Goal: Task Accomplishment & Management: Use online tool/utility

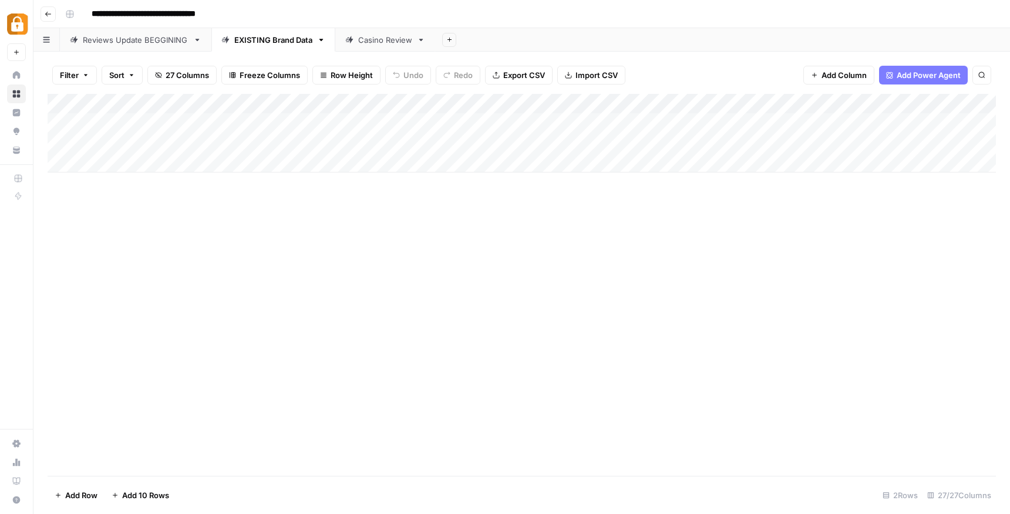
click at [170, 43] on div "Reviews Update BEGGINING" at bounding box center [136, 40] width 106 height 12
click at [279, 42] on div "EXISTING Brand Data" at bounding box center [273, 40] width 78 height 12
click at [372, 43] on div "Casino Review" at bounding box center [385, 40] width 54 height 12
click at [279, 42] on div "EXISTING Brand Data" at bounding box center [273, 40] width 78 height 12
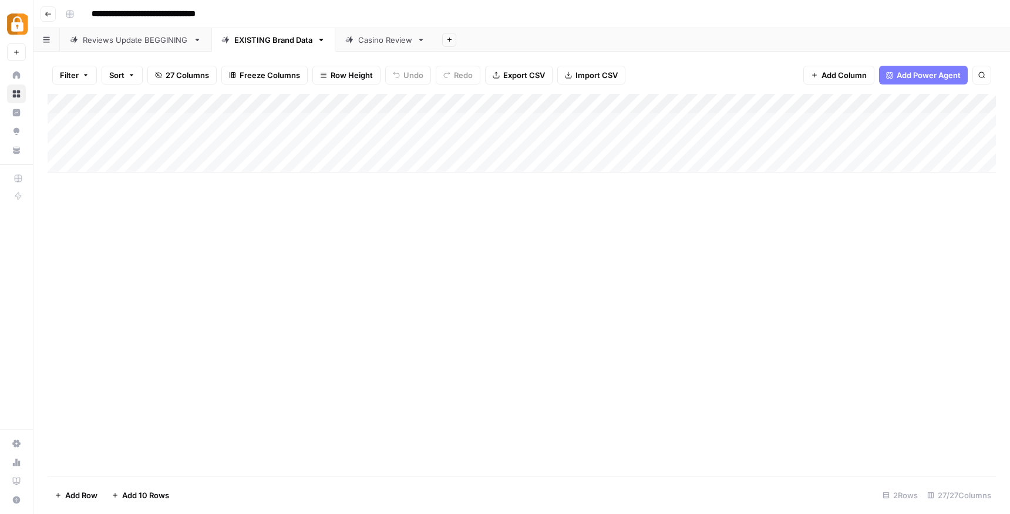
click at [145, 43] on div "Reviews Update BEGGINING" at bounding box center [136, 40] width 106 height 12
click at [282, 38] on div "EXISTING Brand Data" at bounding box center [273, 40] width 78 height 12
click at [448, 144] on div "Add Column" at bounding box center [522, 133] width 948 height 79
click at [448, 144] on textarea "**********" at bounding box center [496, 144] width 188 height 16
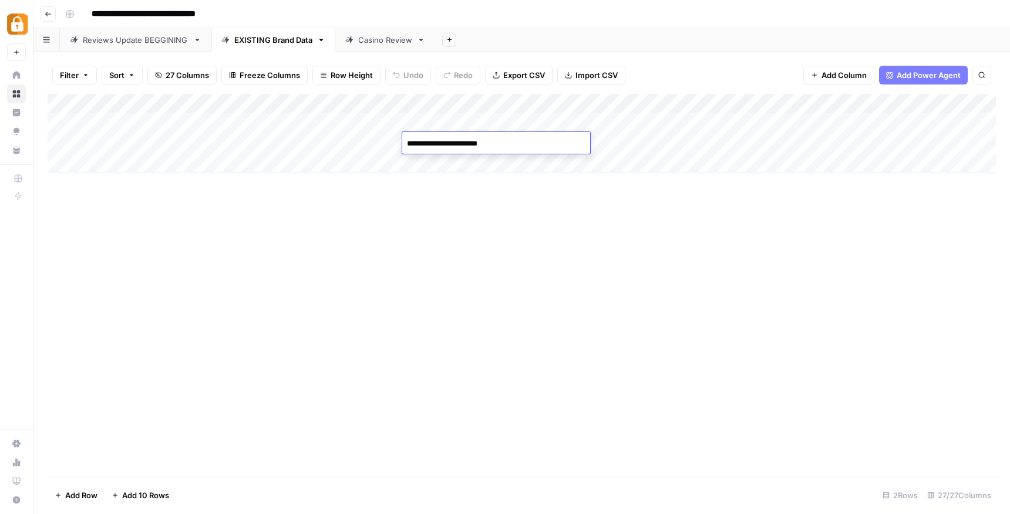
click at [166, 38] on div "Reviews Update BEGGINING" at bounding box center [136, 40] width 106 height 12
click at [142, 160] on div "Add Column" at bounding box center [522, 133] width 948 height 79
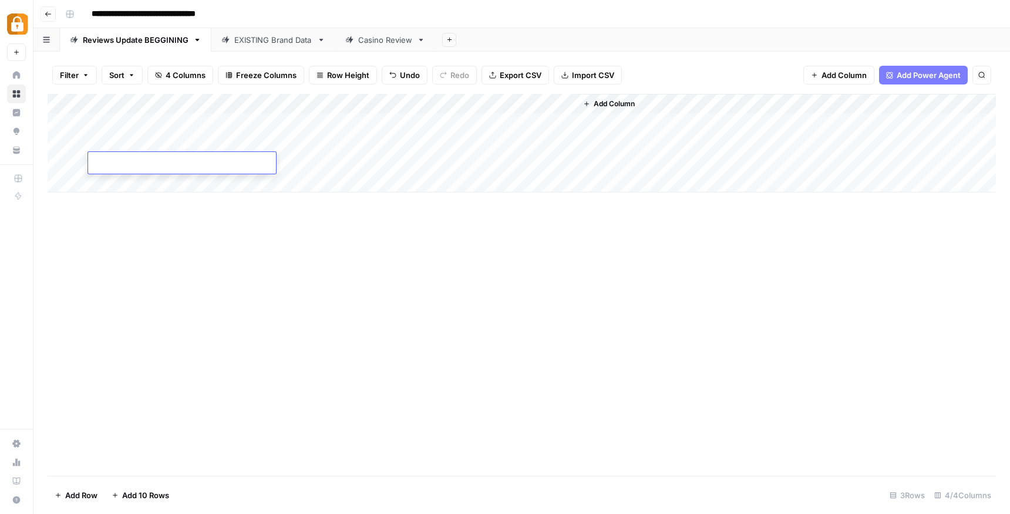
click at [142, 160] on textarea at bounding box center [182, 164] width 188 height 16
type textarea "**********"
click at [182, 210] on div "Add Column" at bounding box center [522, 285] width 948 height 382
click at [335, 167] on div "Add Column" at bounding box center [522, 143] width 948 height 99
click at [264, 39] on div "EXISTING Brand Data" at bounding box center [273, 40] width 78 height 12
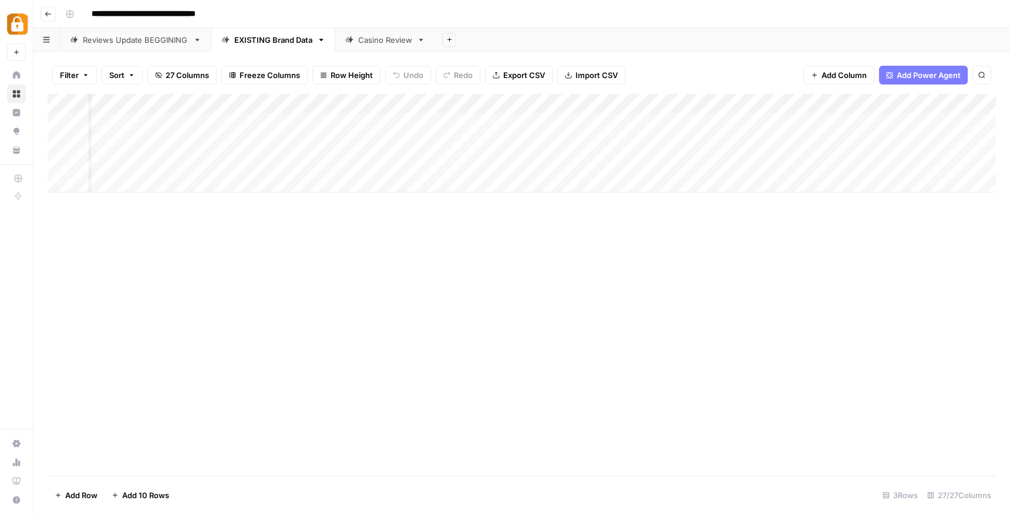
scroll to position [0, 41]
click at [436, 162] on div "Add Column" at bounding box center [522, 143] width 948 height 99
click at [436, 162] on textarea "**********" at bounding box center [456, 164] width 188 height 16
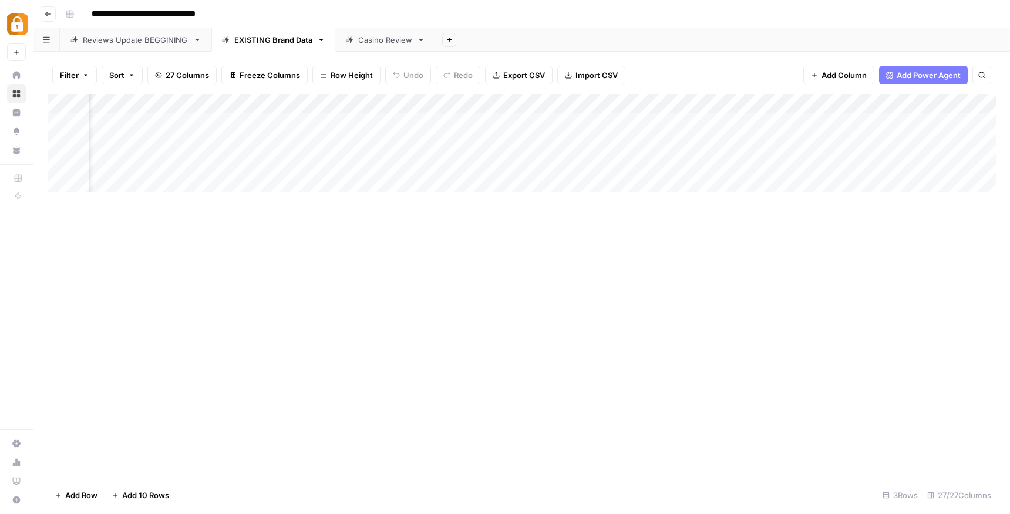
click at [645, 213] on div "Add Column" at bounding box center [522, 285] width 948 height 382
click at [722, 161] on div "Add Column" at bounding box center [522, 143] width 948 height 99
click at [751, 163] on div "Add Column" at bounding box center [522, 143] width 948 height 99
click at [366, 42] on div "Casino Review" at bounding box center [385, 40] width 54 height 12
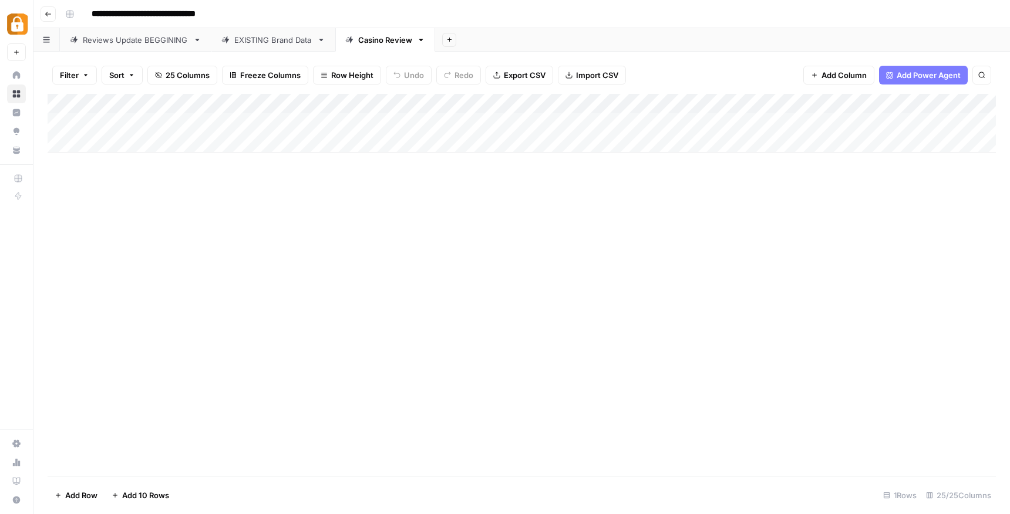
click at [278, 44] on div "EXISTING Brand Data" at bounding box center [273, 40] width 78 height 12
click at [375, 44] on div "Casino Review" at bounding box center [385, 40] width 54 height 12
click at [243, 159] on div "Add Column" at bounding box center [522, 143] width 948 height 99
click at [243, 160] on div "Add Column" at bounding box center [522, 143] width 948 height 99
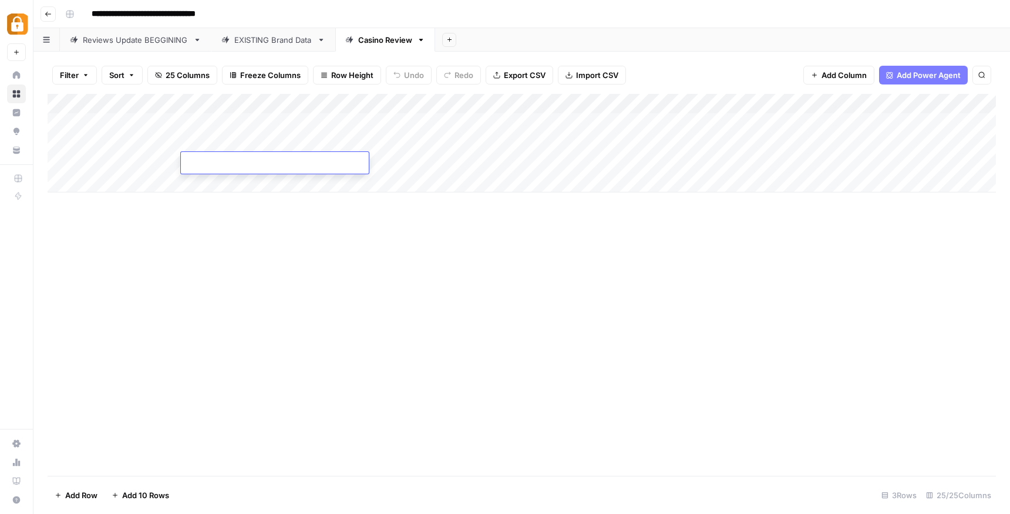
type textarea "**********"
click at [349, 228] on div "Add Column" at bounding box center [522, 285] width 948 height 382
click at [584, 163] on div "Add Column" at bounding box center [522, 143] width 948 height 99
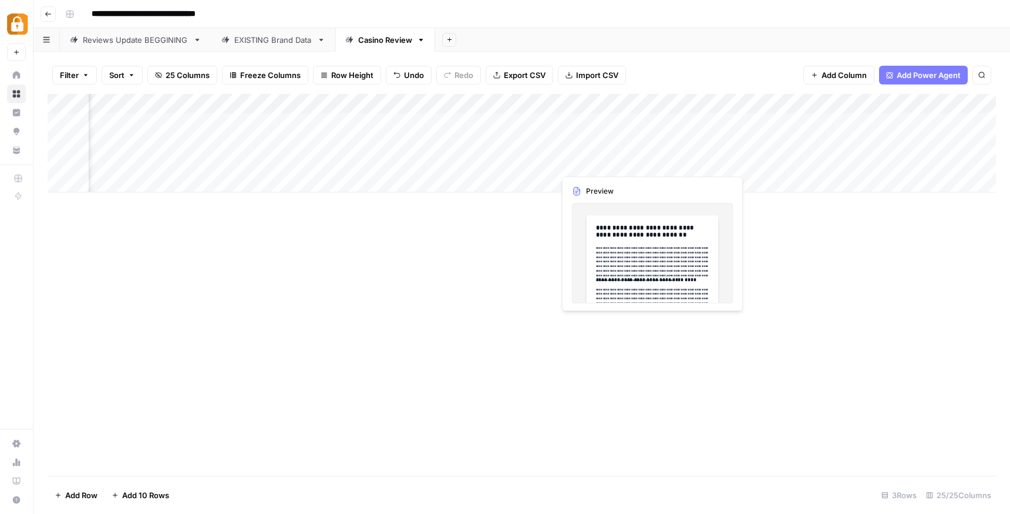
click at [601, 161] on div "Add Column" at bounding box center [522, 143] width 948 height 99
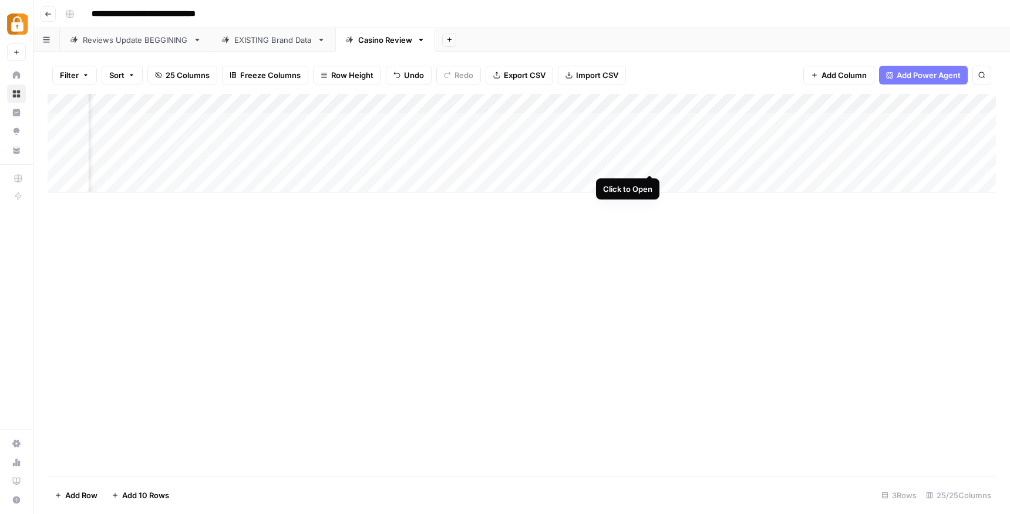
click at [650, 162] on div "Add Column" at bounding box center [522, 143] width 948 height 99
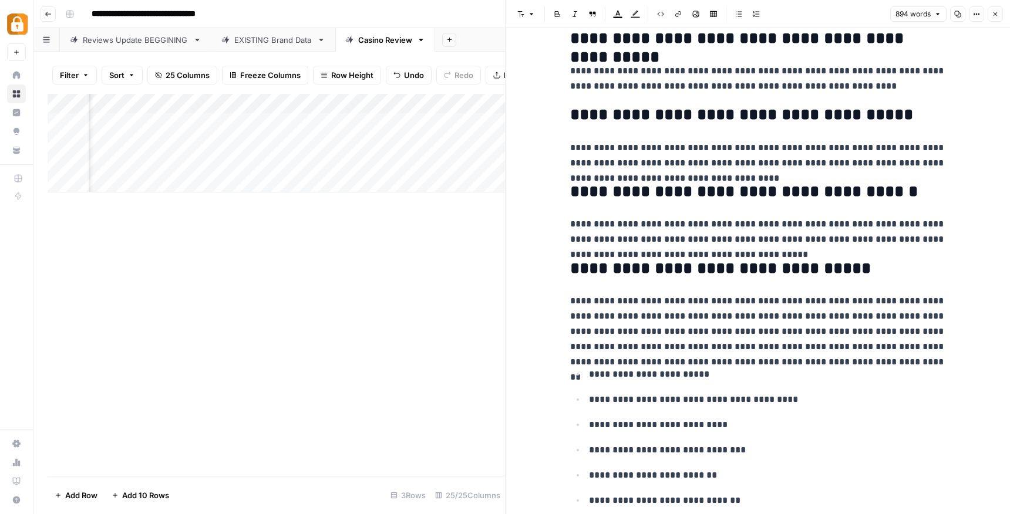
scroll to position [1148, 0]
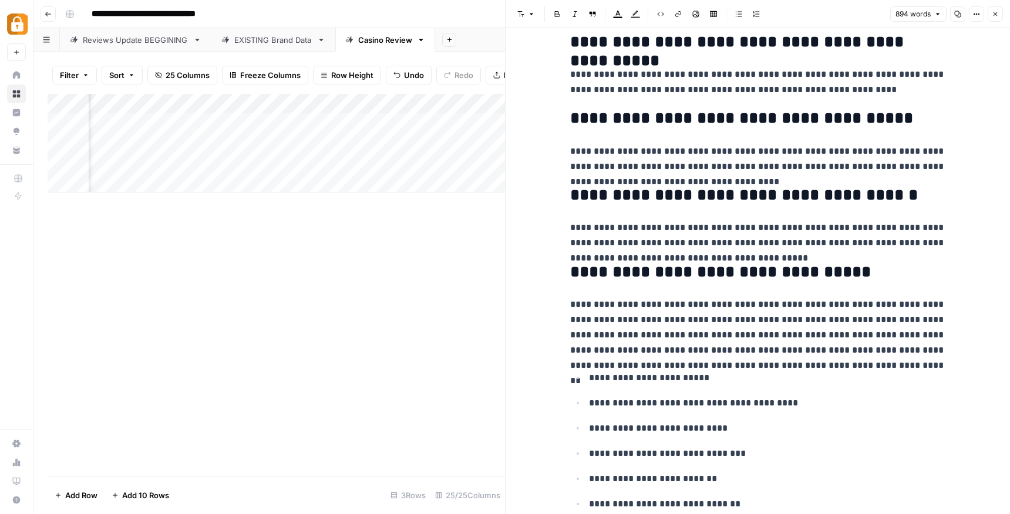
click at [480, 248] on div "Add Column" at bounding box center [276, 285] width 457 height 382
click at [997, 15] on icon "button" at bounding box center [995, 14] width 7 height 7
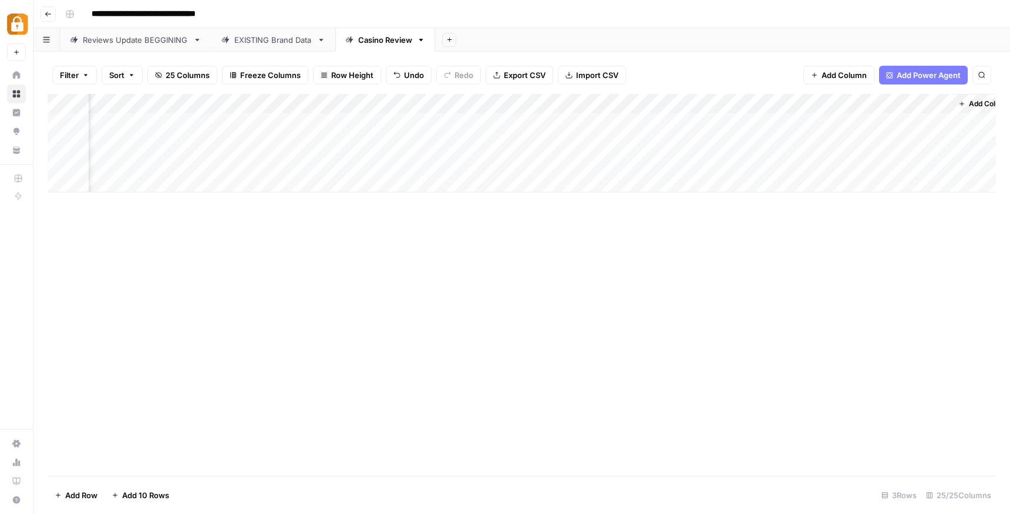
scroll to position [0, 2176]
click at [655, 163] on div "Add Column" at bounding box center [522, 143] width 948 height 99
